Goal: Task Accomplishment & Management: Manage account settings

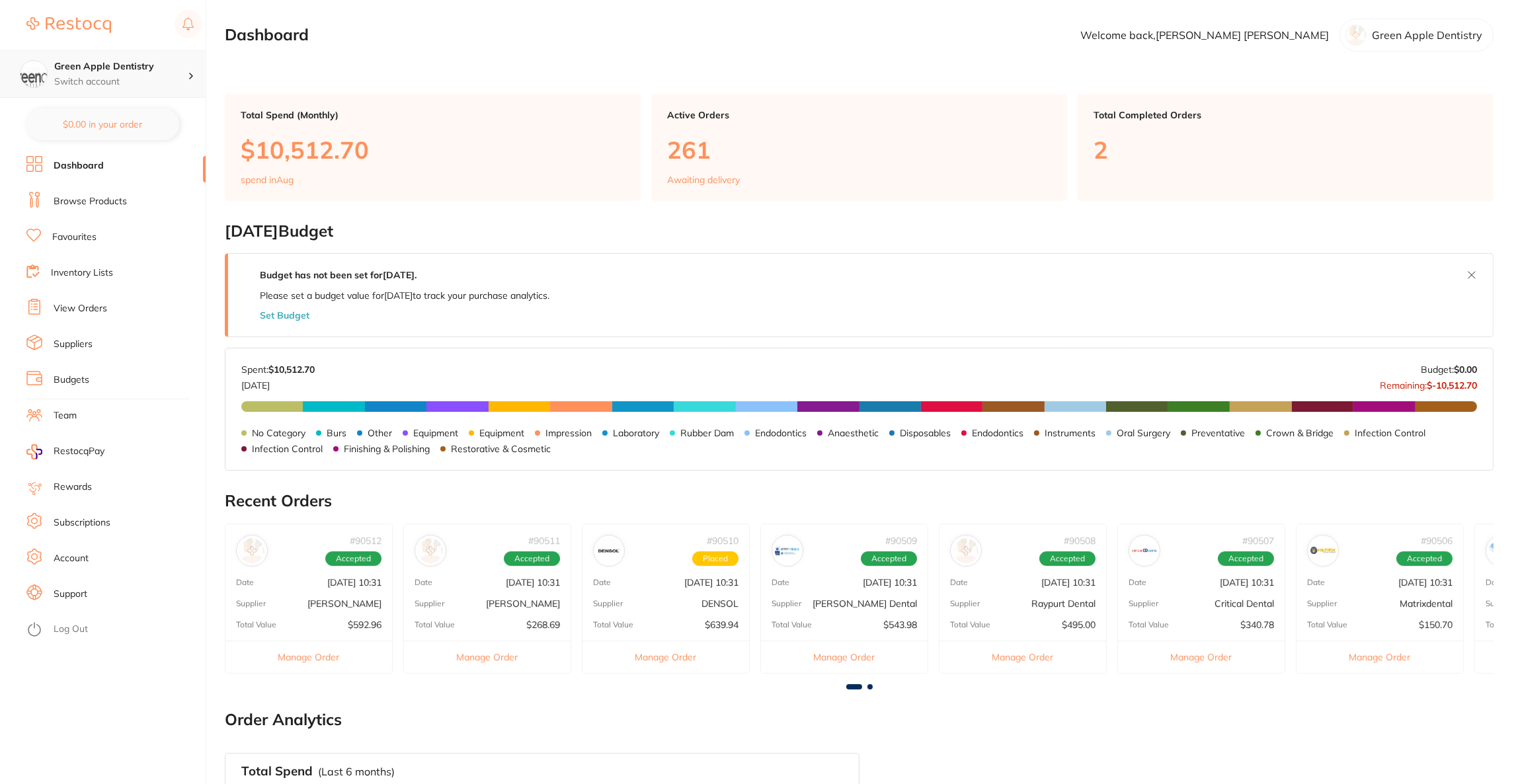
click at [180, 89] on div "Green Apple Dentistry Switch account" at bounding box center [102, 74] width 205 height 47
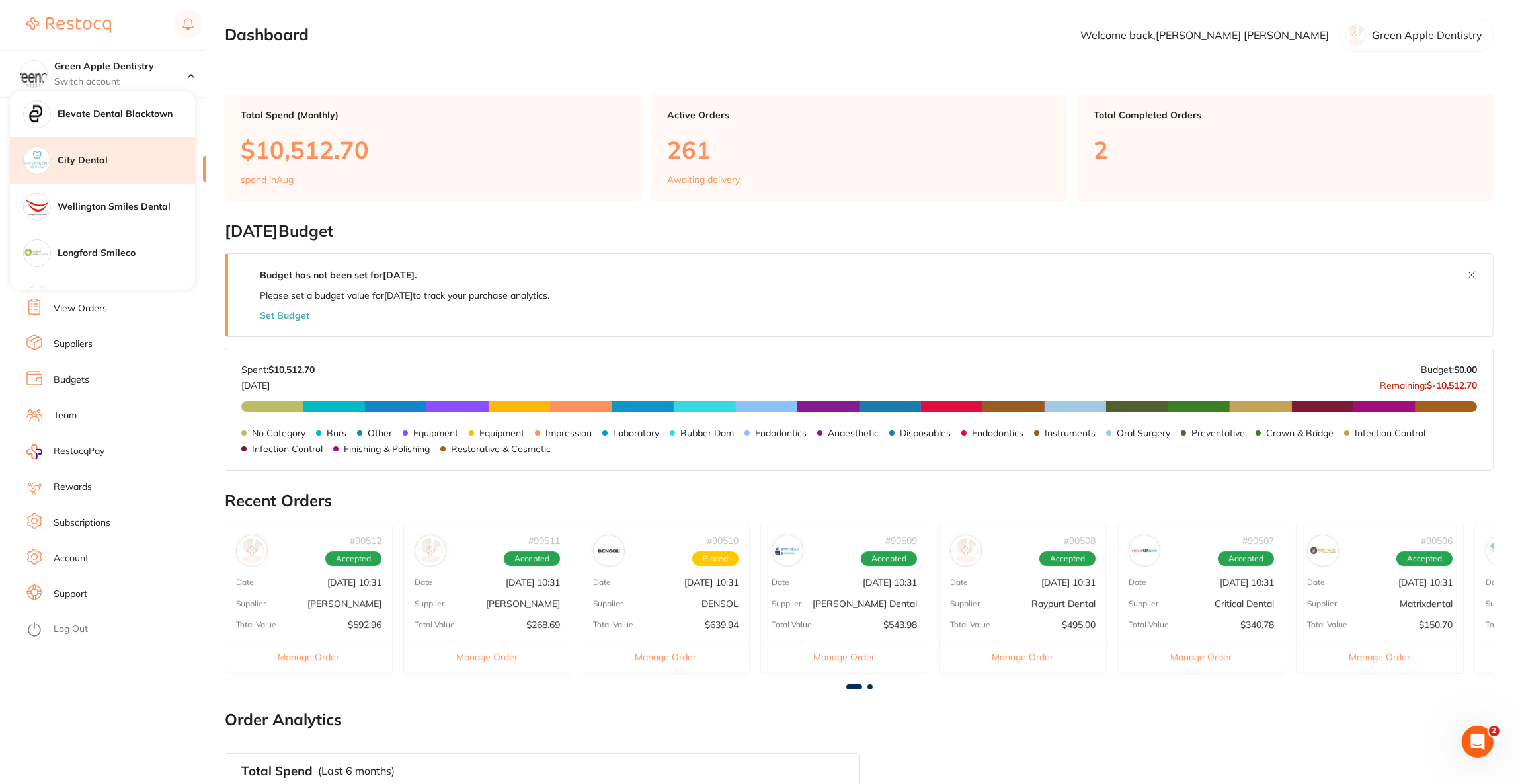
click at [127, 154] on h4 "City Dental" at bounding box center [126, 161] width 138 height 13
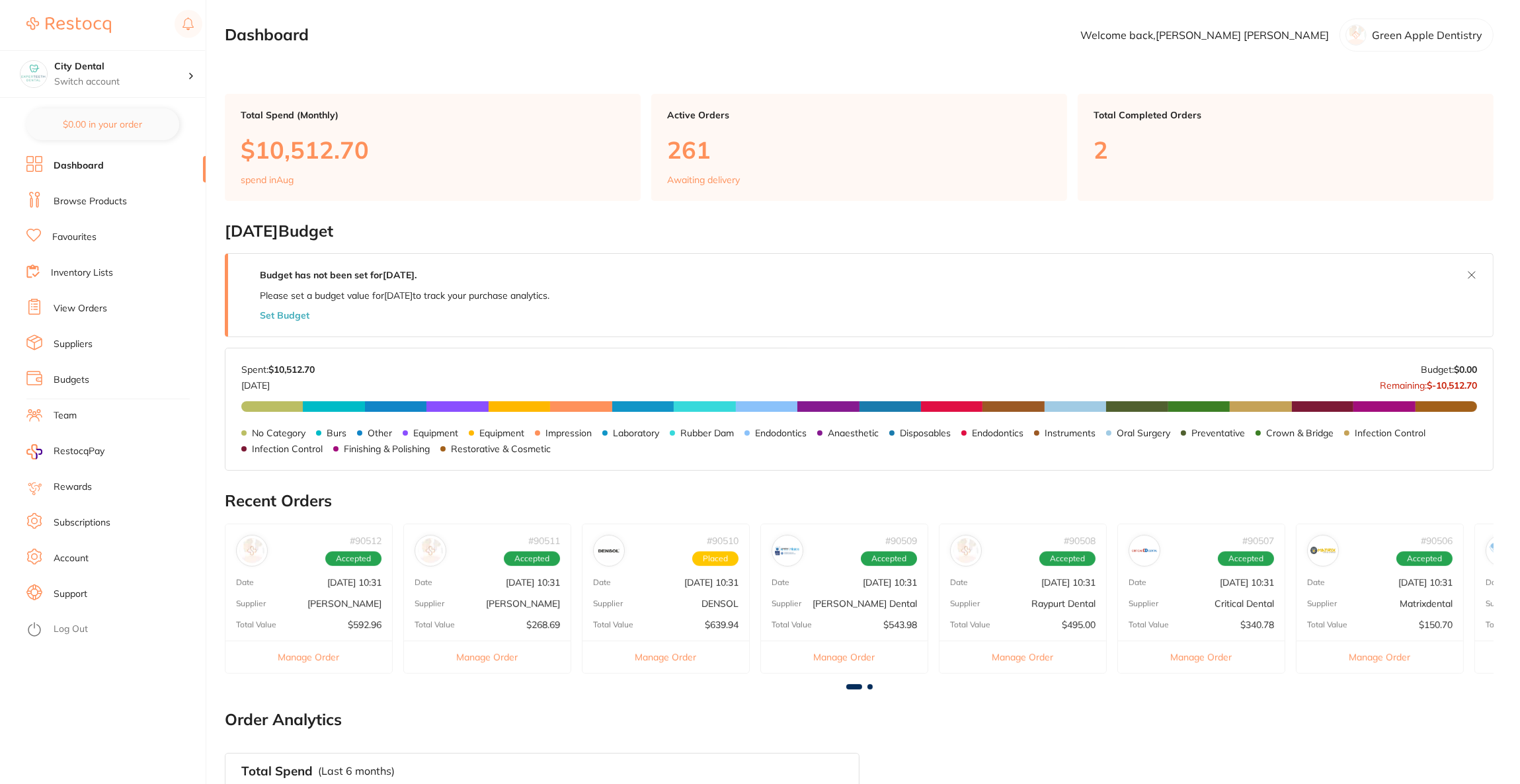
checkbox input "false"
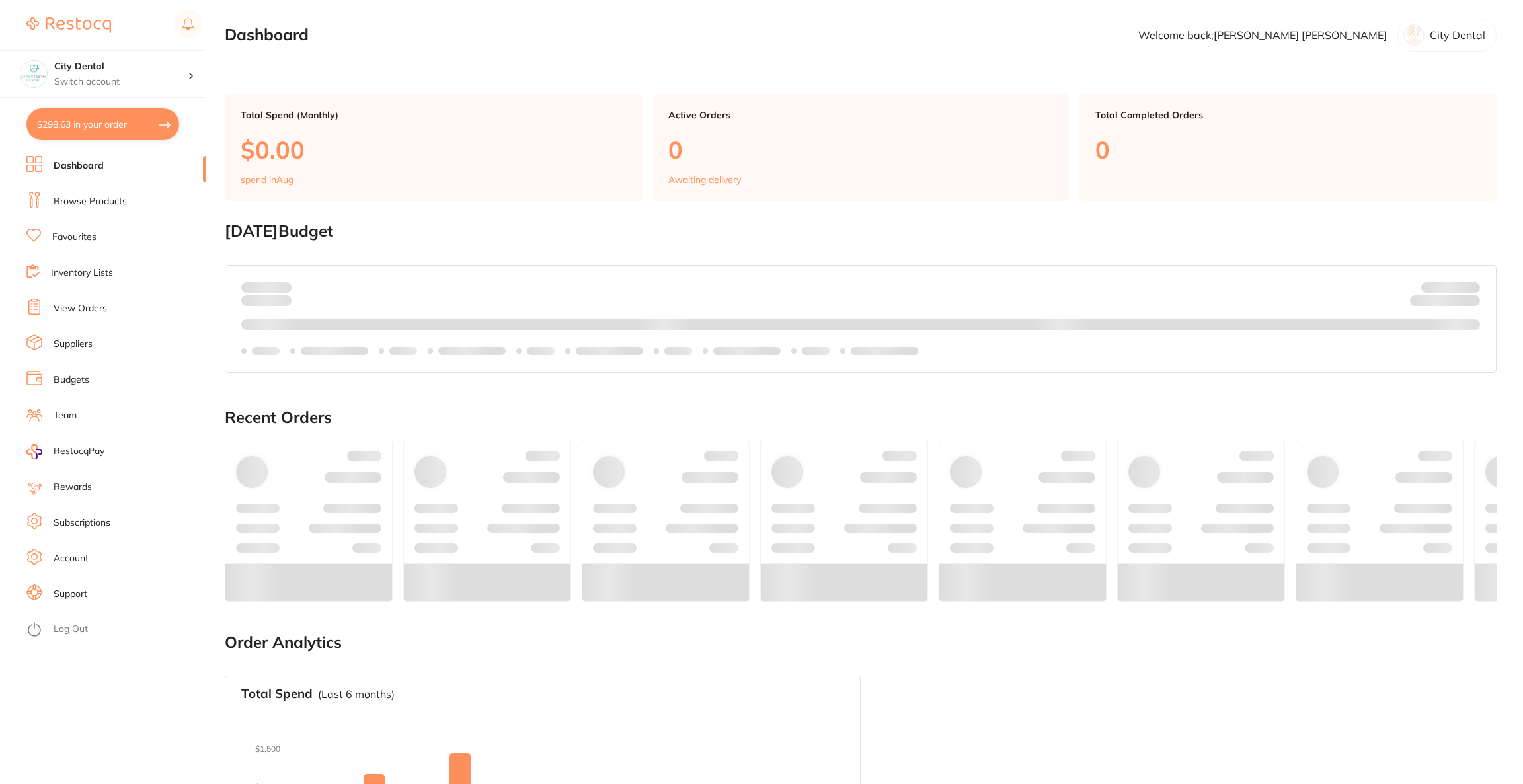
click at [117, 126] on button "$298.63 in your order" at bounding box center [102, 124] width 152 height 32
checkbox input "true"
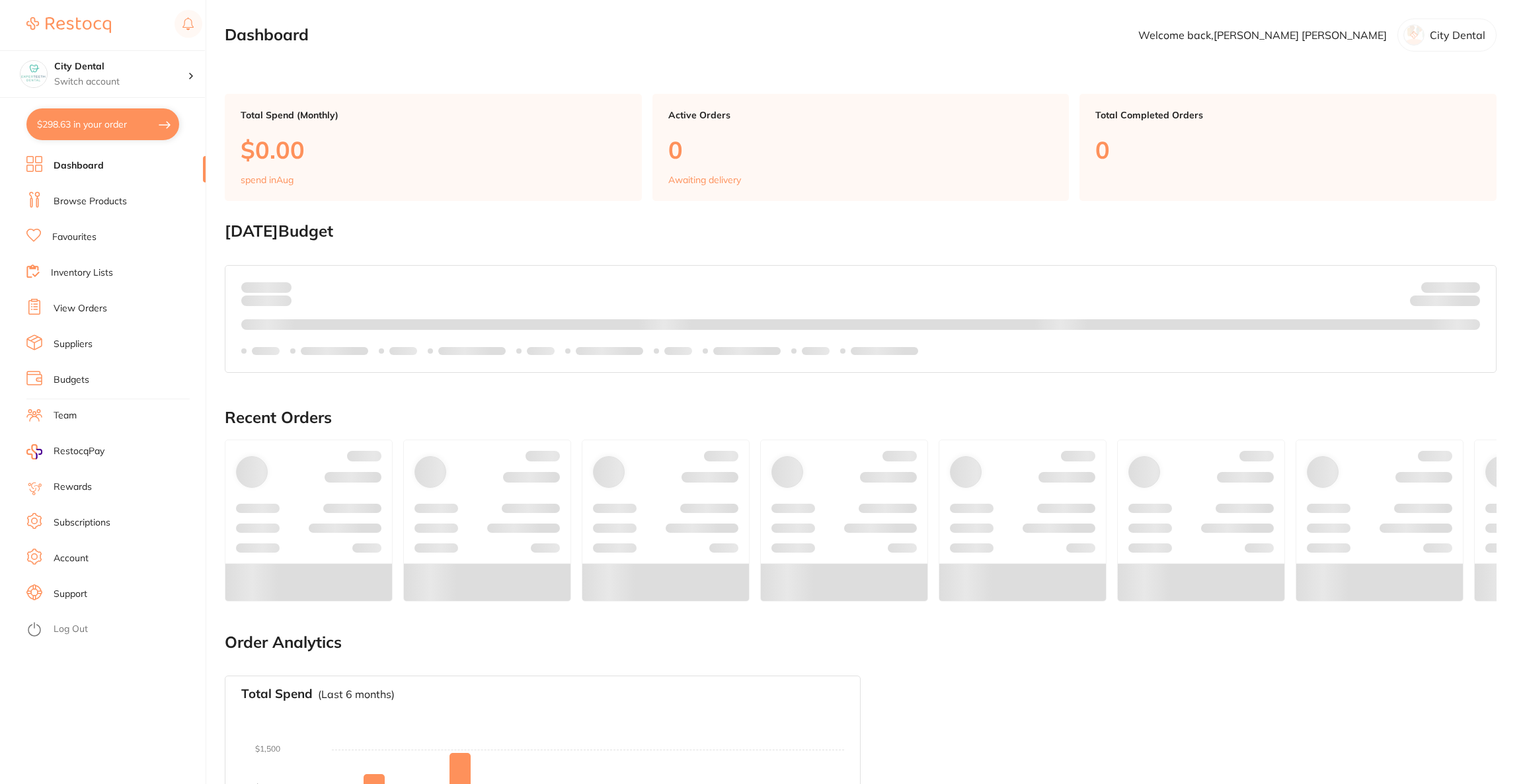
checkbox input "true"
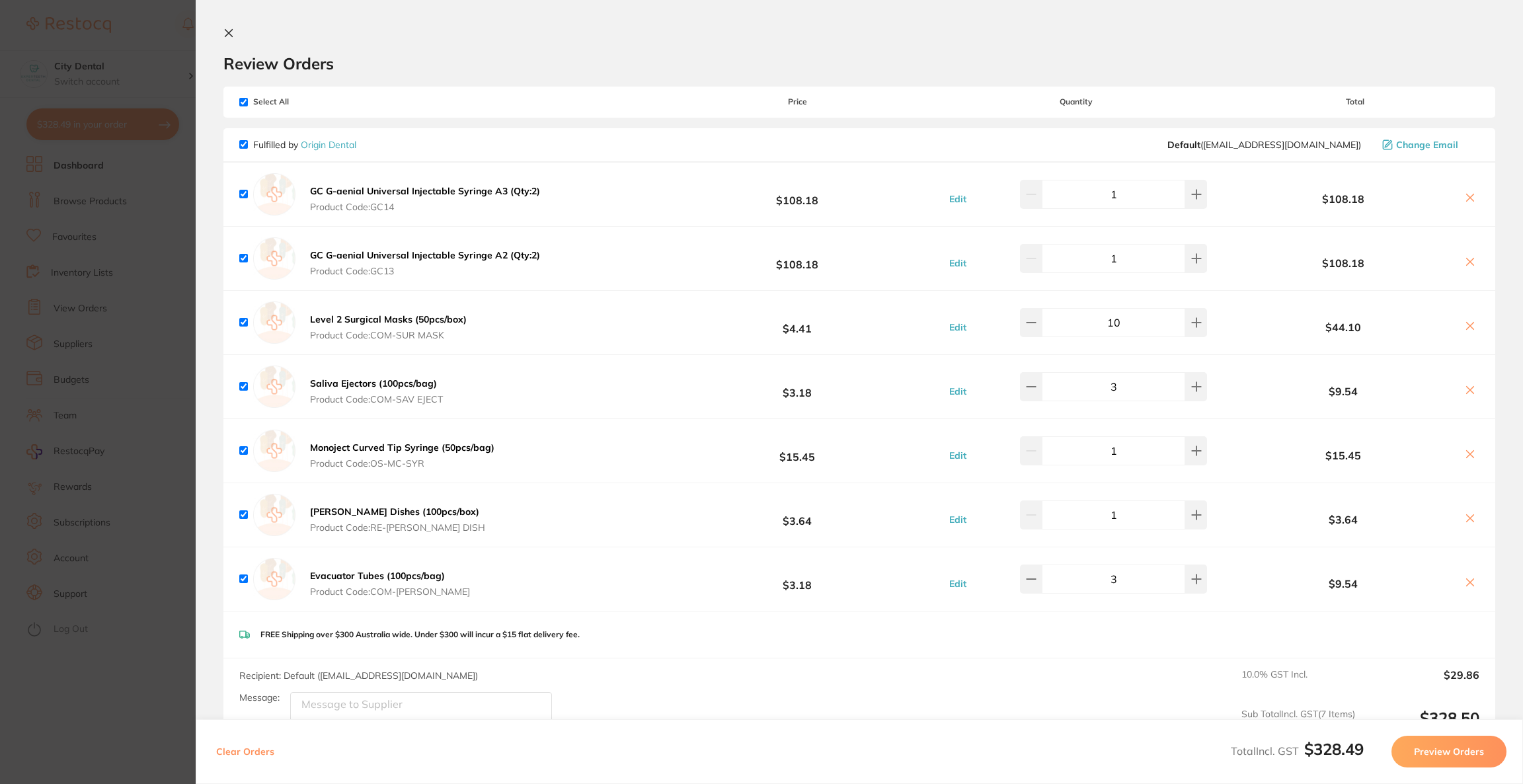
click at [252, 102] on span "Select All" at bounding box center [306, 101] width 132 height 9
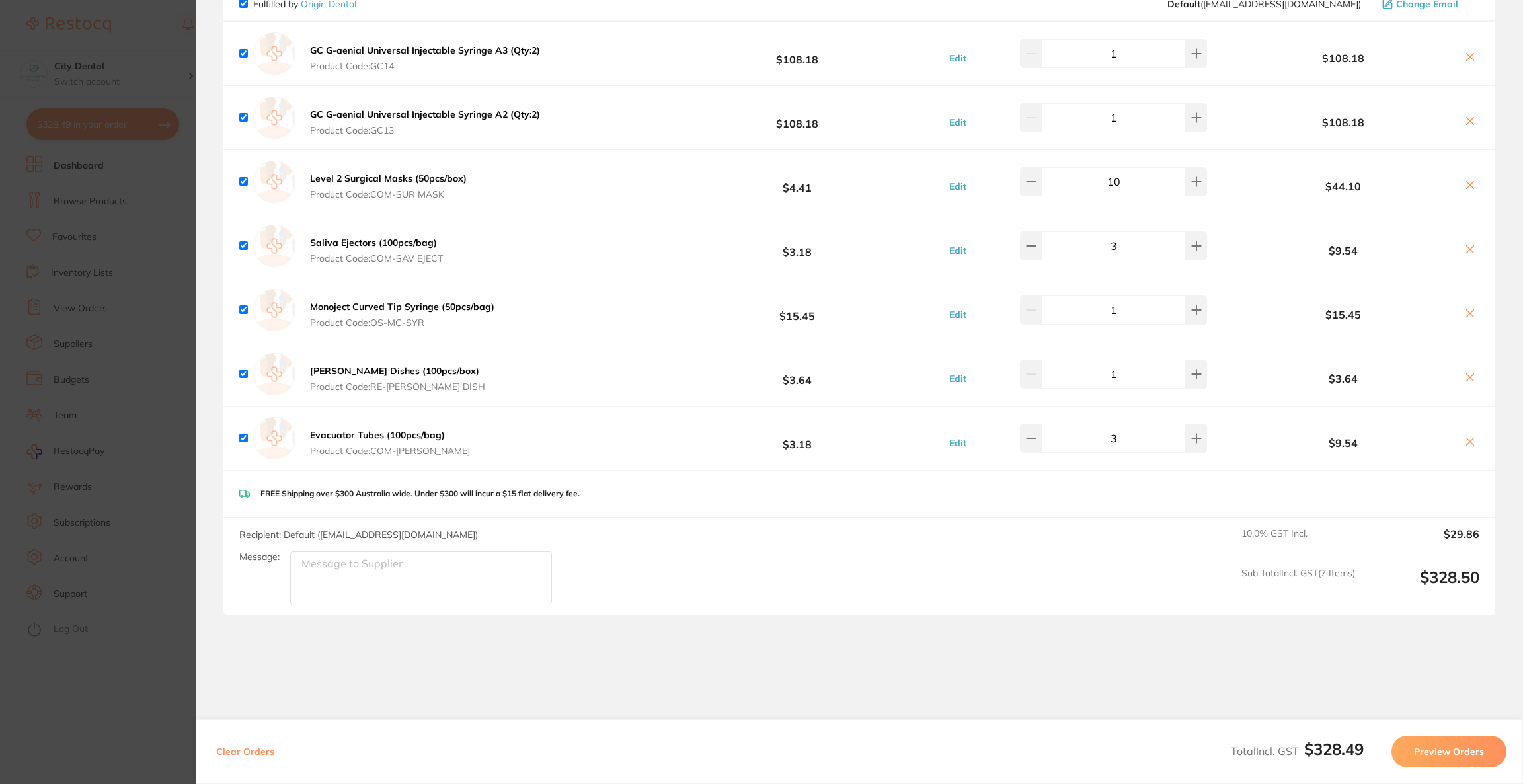
scroll to position [235, 0]
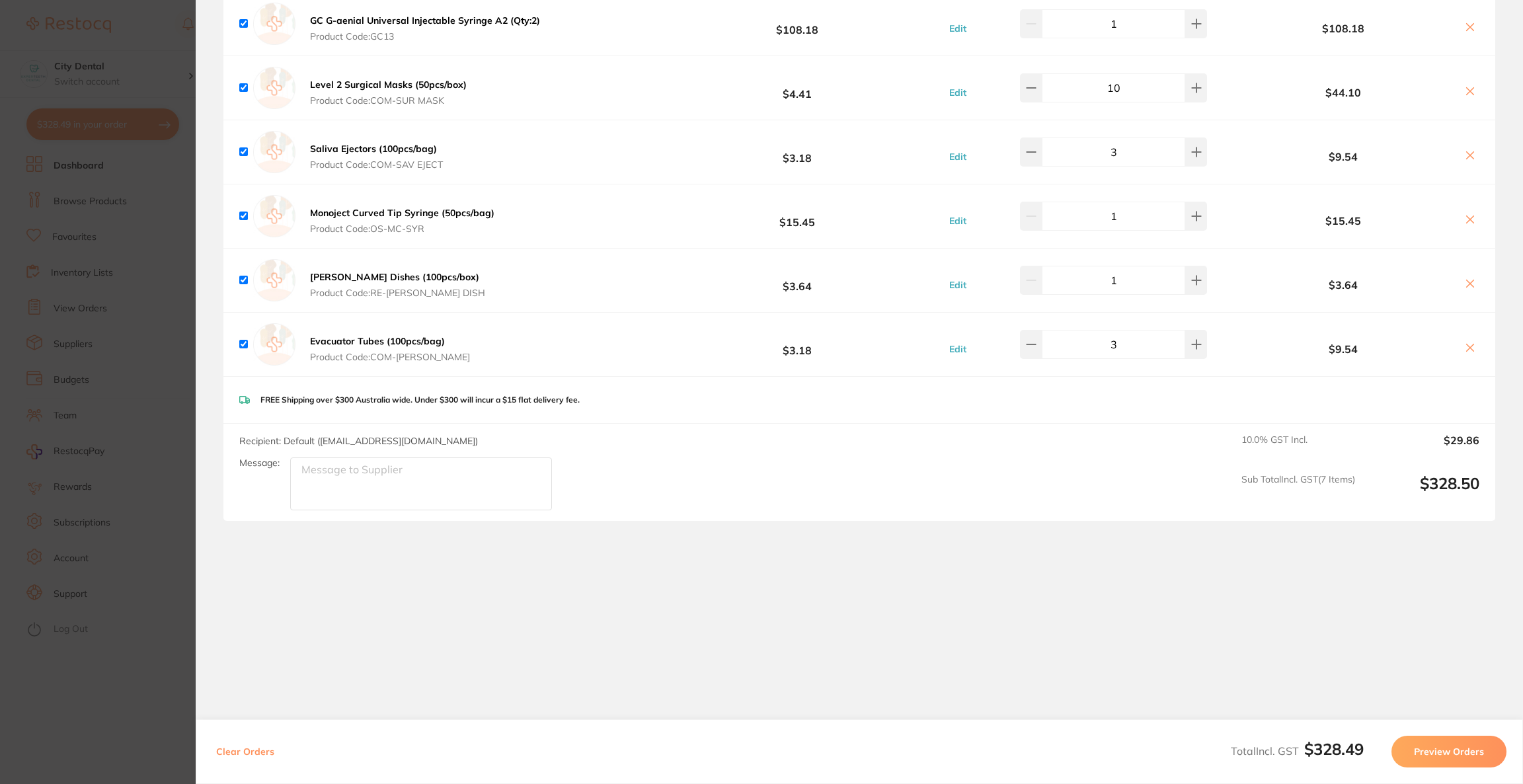
click at [157, 217] on section "Update RRP Set your pre negotiated price for this item. Item Agreed RRP (excl. …" at bounding box center [762, 392] width 1523 height 784
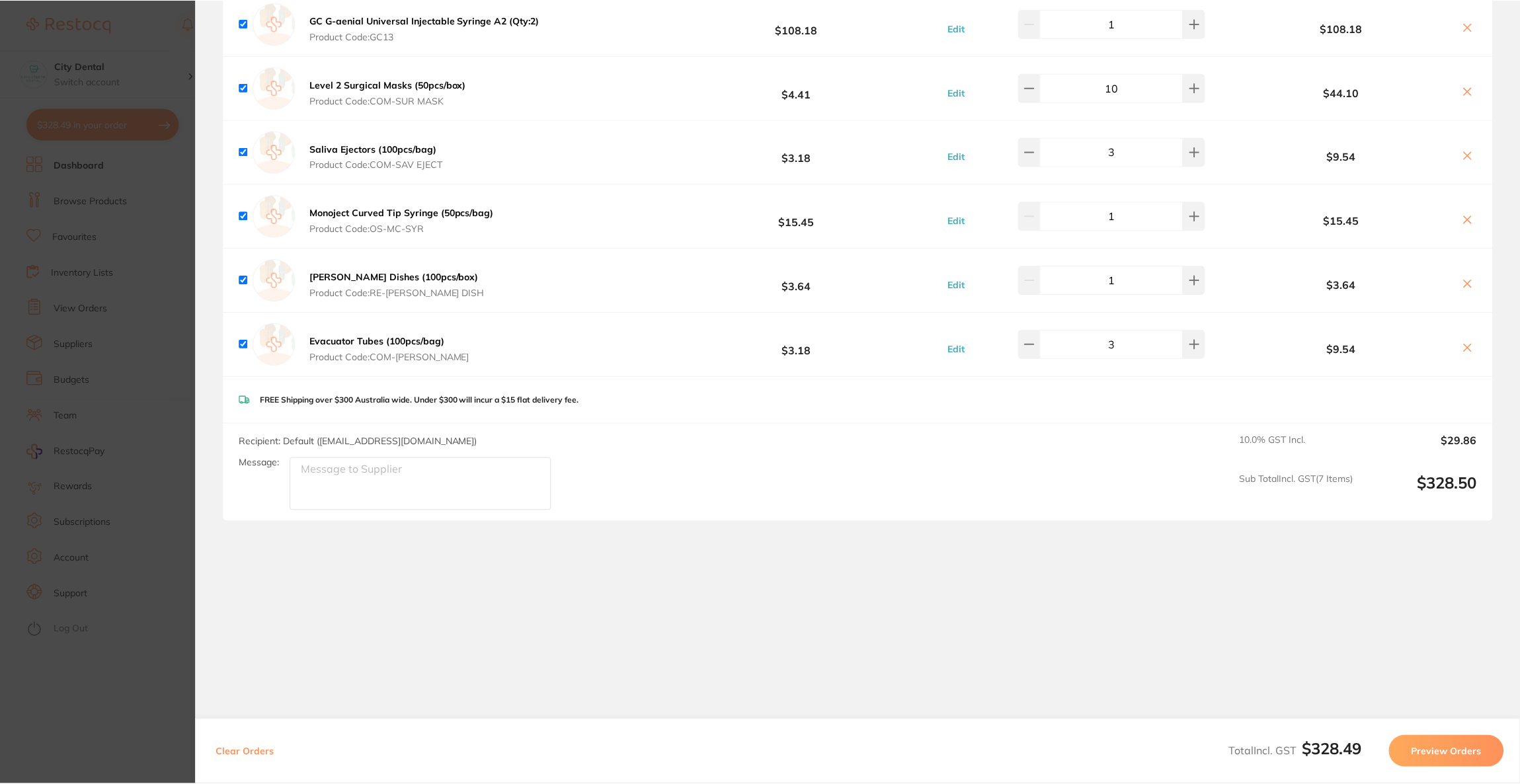
scroll to position [18, 0]
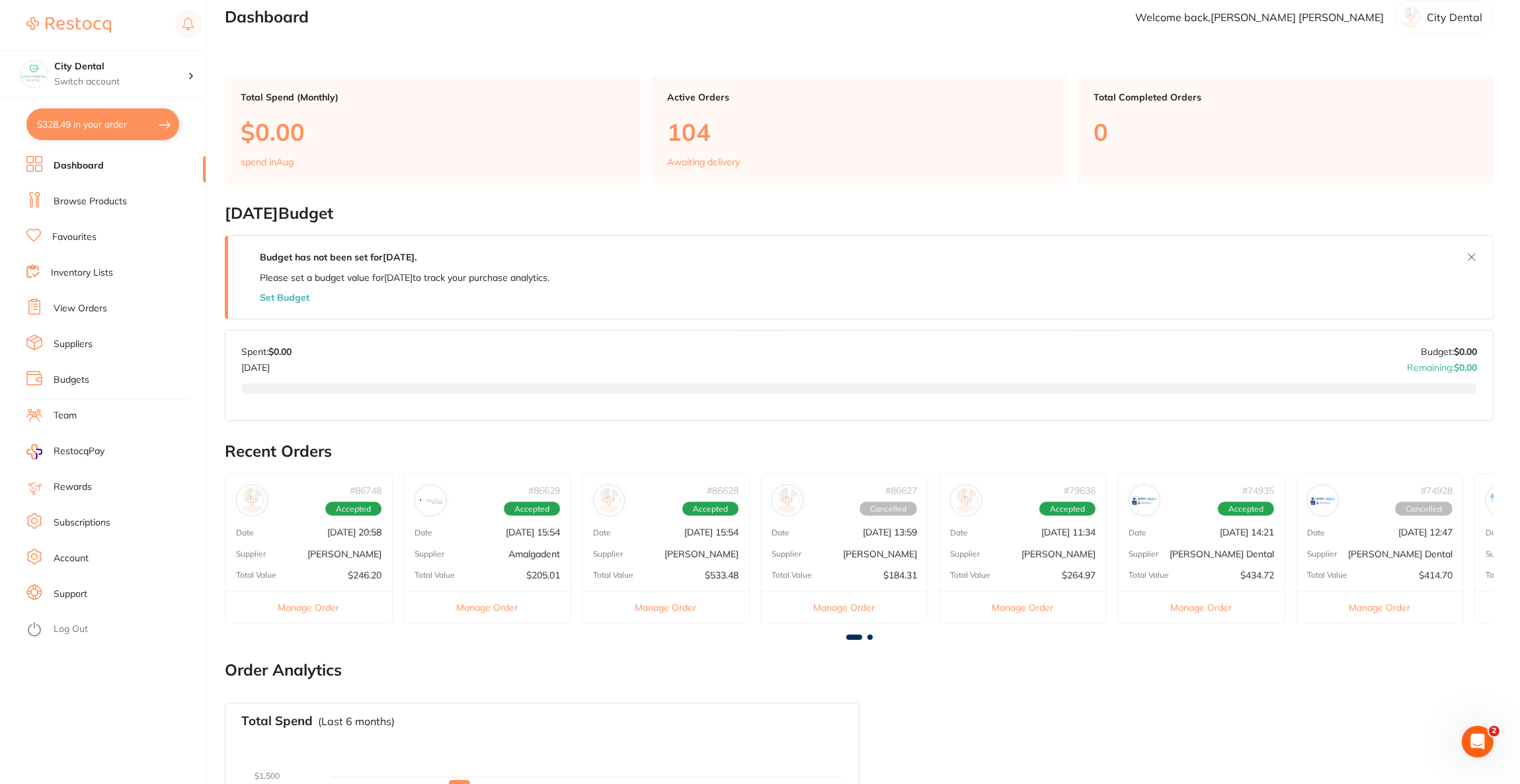
click at [120, 205] on link "Browse Products" at bounding box center [91, 201] width 73 height 13
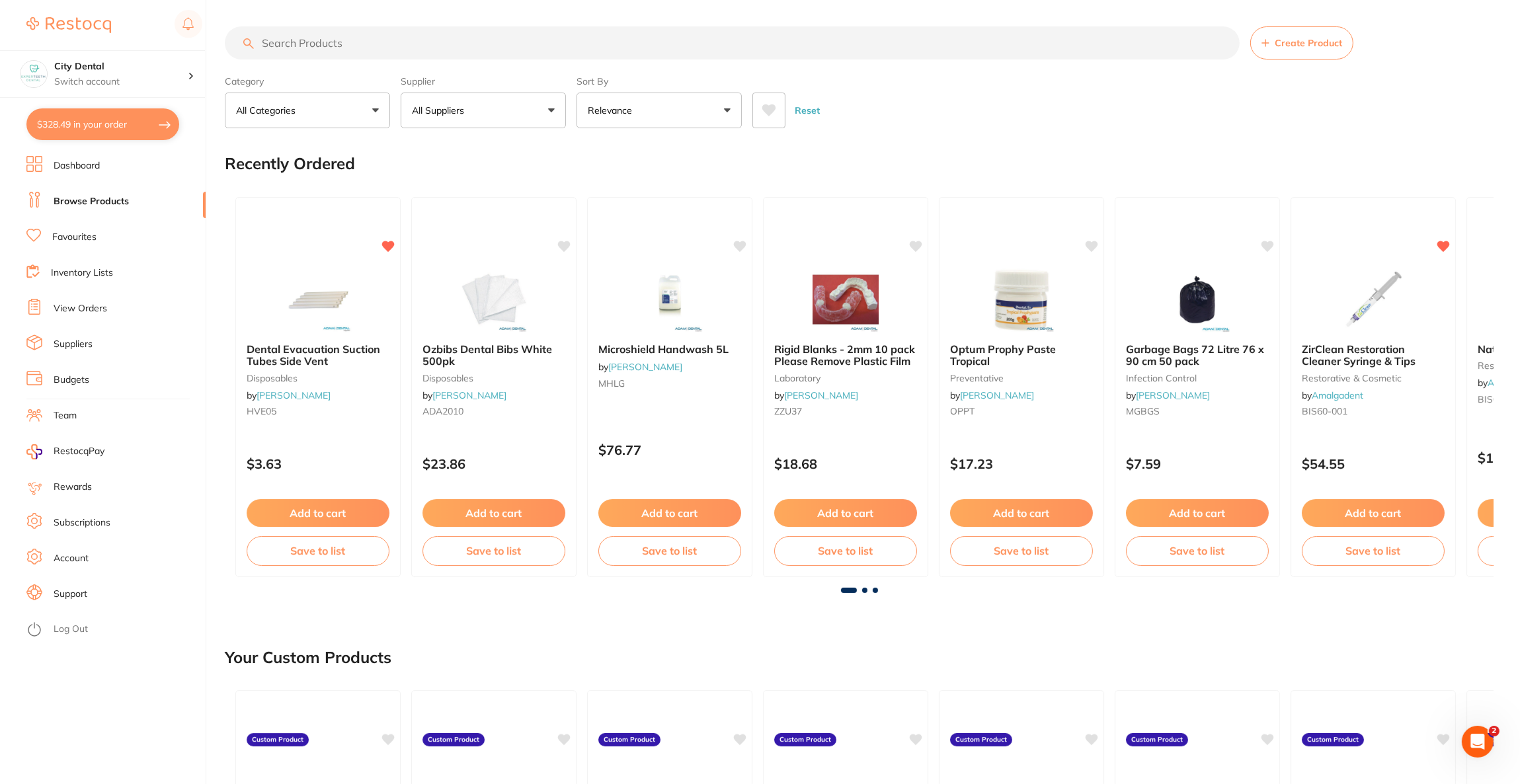
click at [376, 54] on input "search" at bounding box center [732, 42] width 1015 height 33
paste input "20102004"
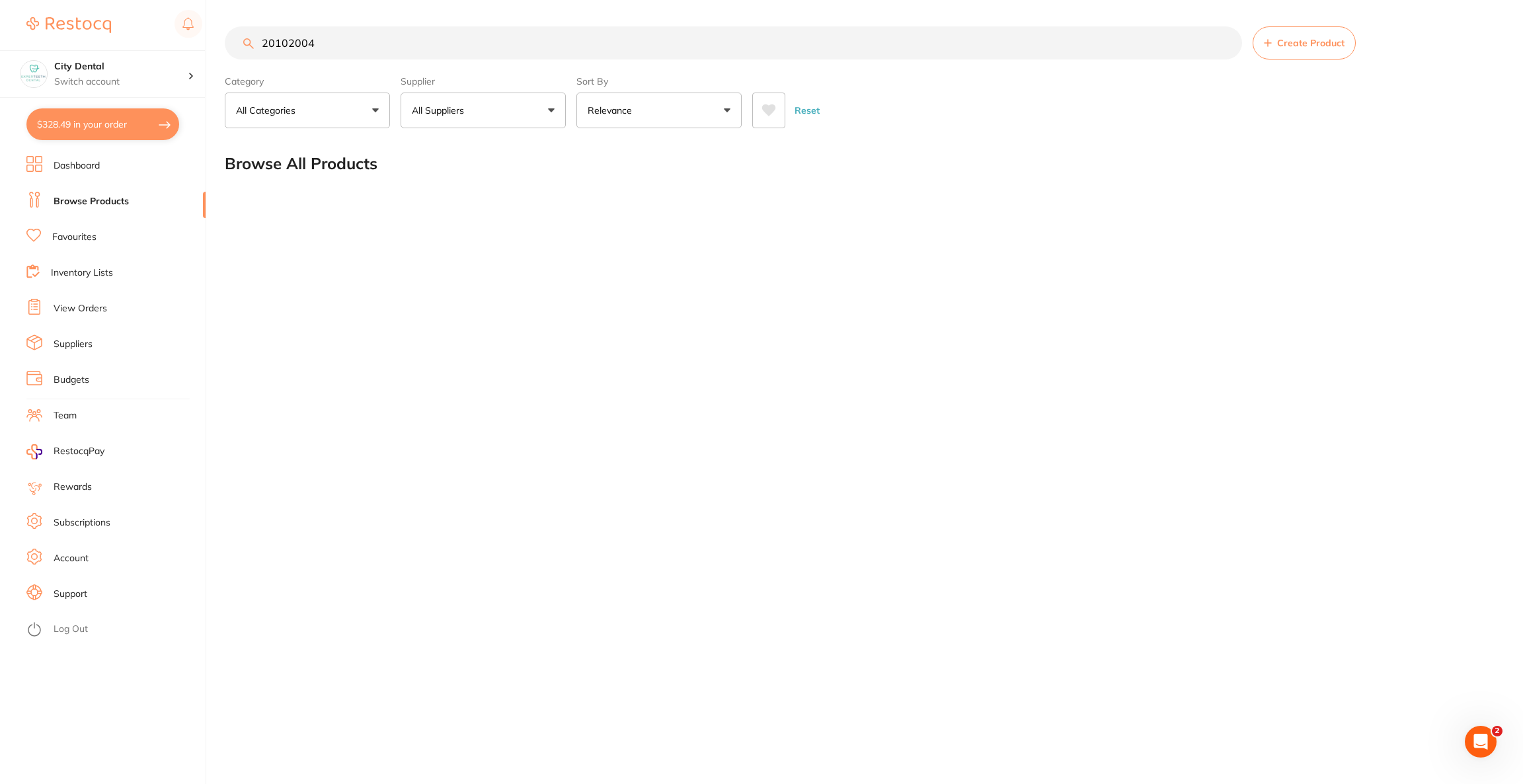
type input "20102004"
